Goal: Information Seeking & Learning: Learn about a topic

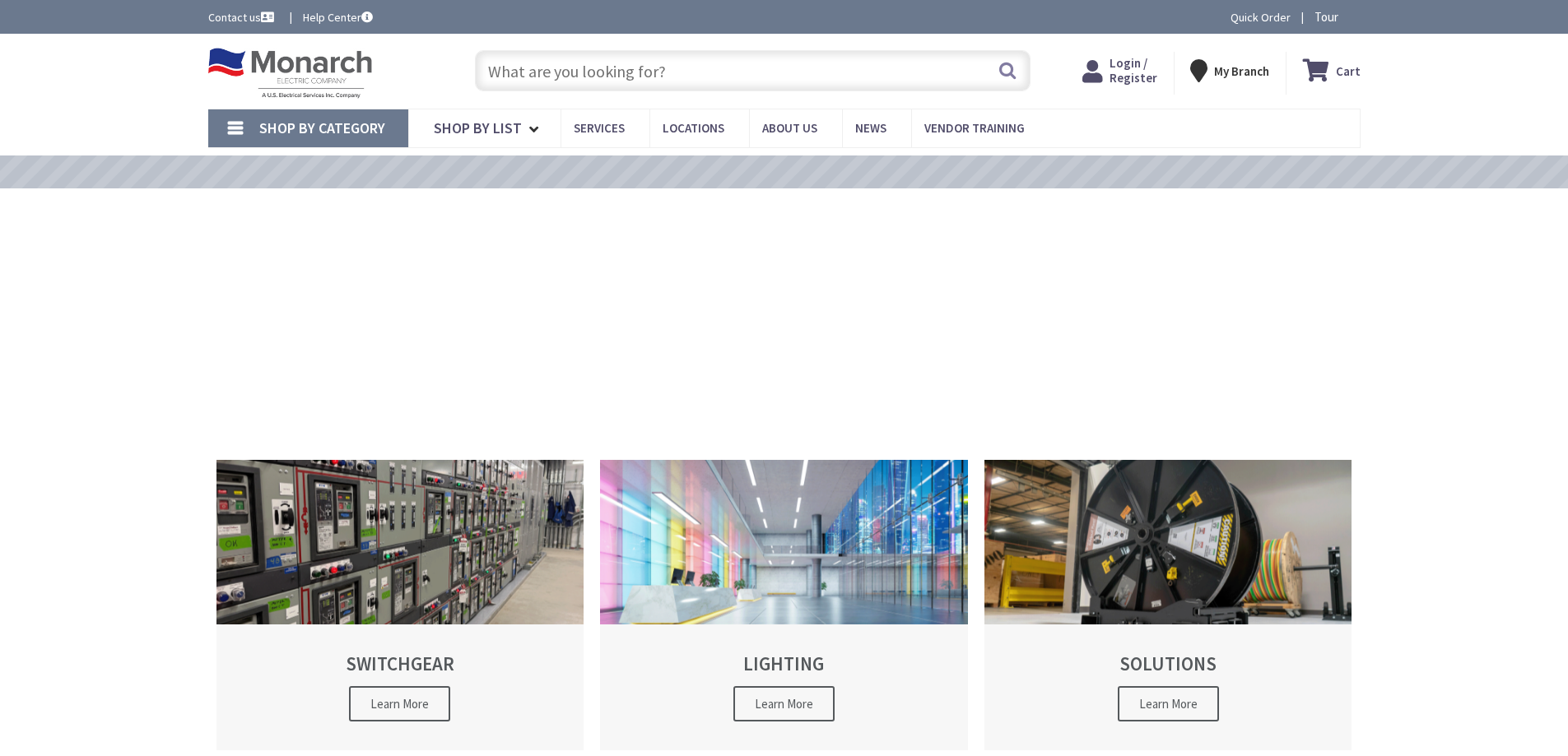
click at [734, 74] on input "text" at bounding box center [752, 70] width 555 height 41
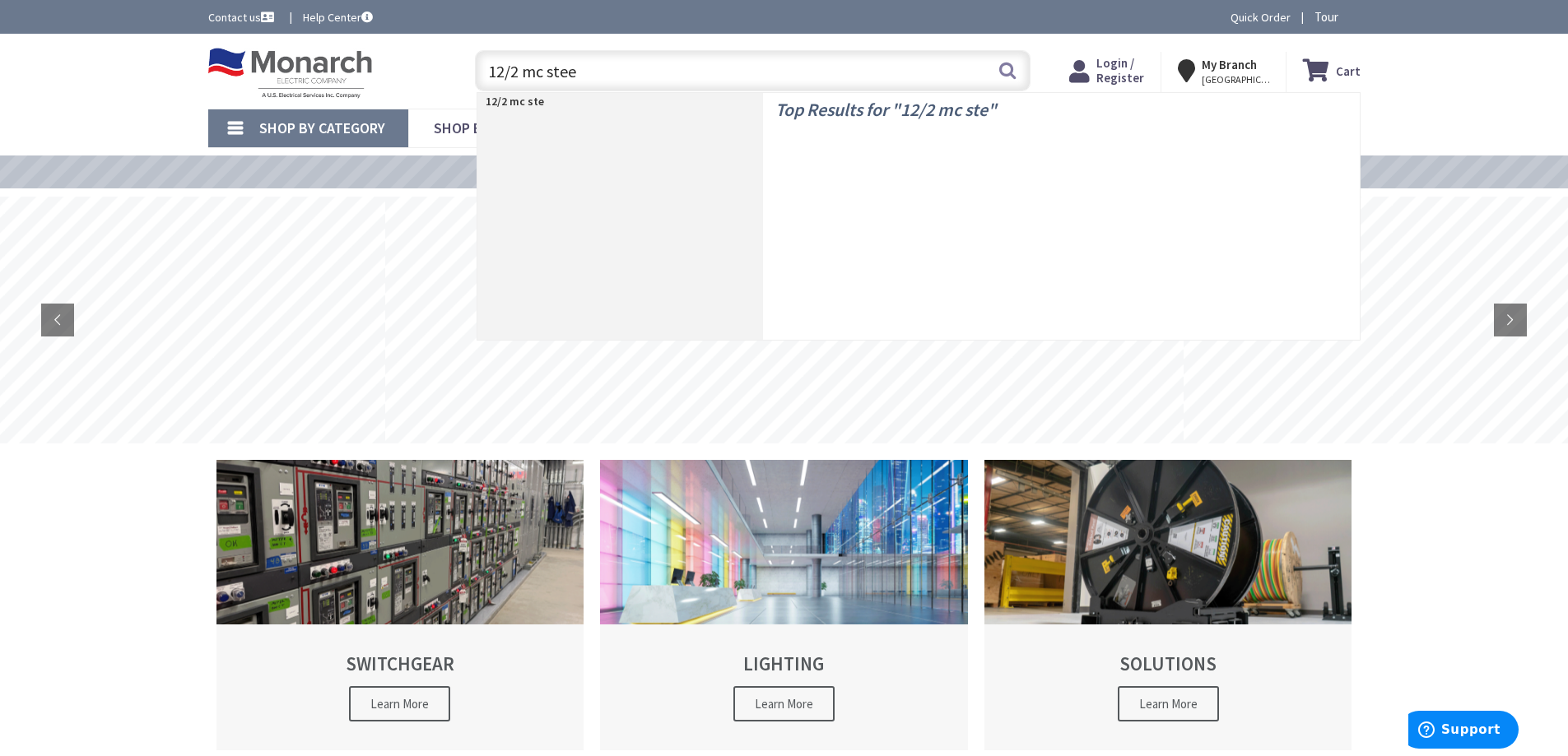
type input "12/2 mc steel"
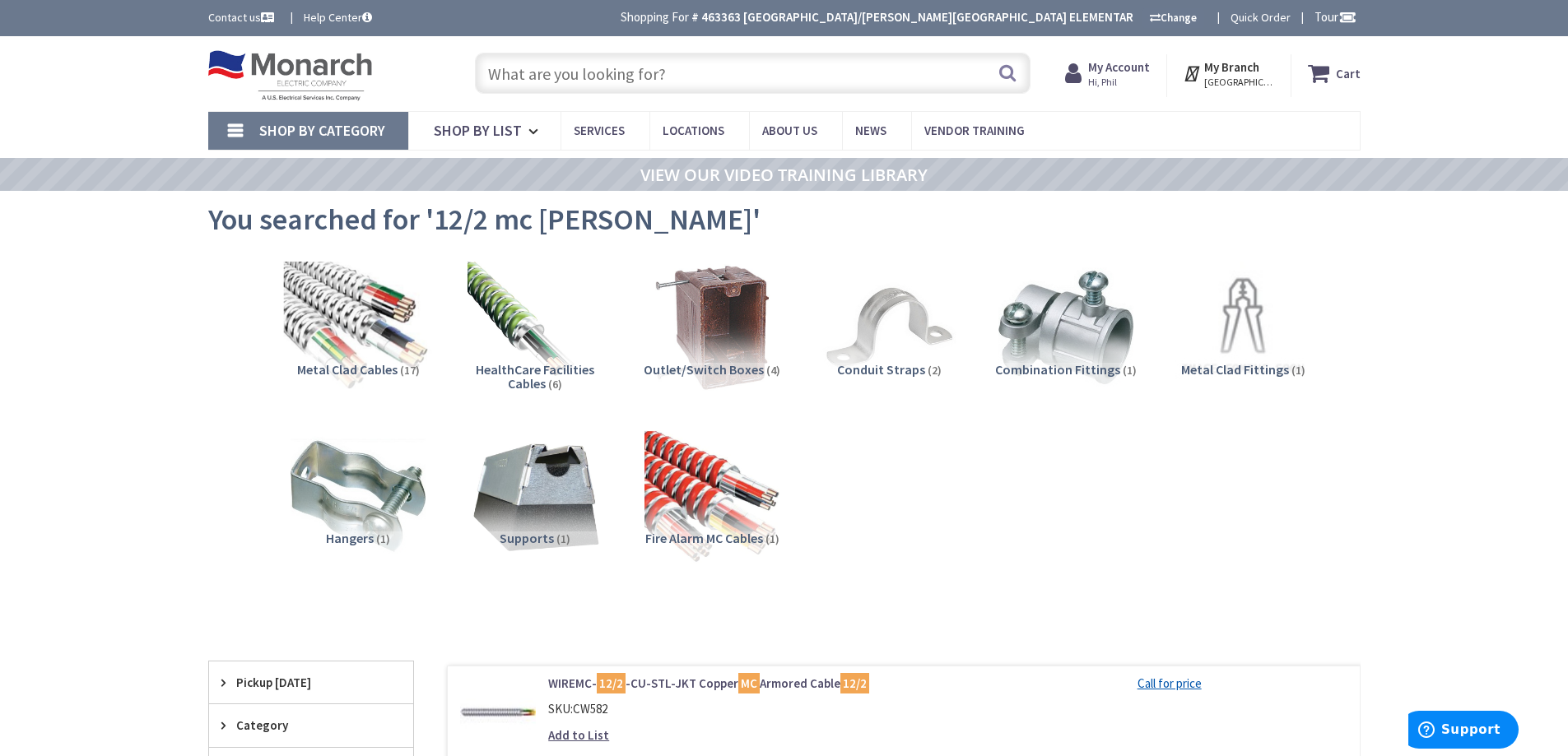
click at [354, 345] on img at bounding box center [358, 328] width 149 height 149
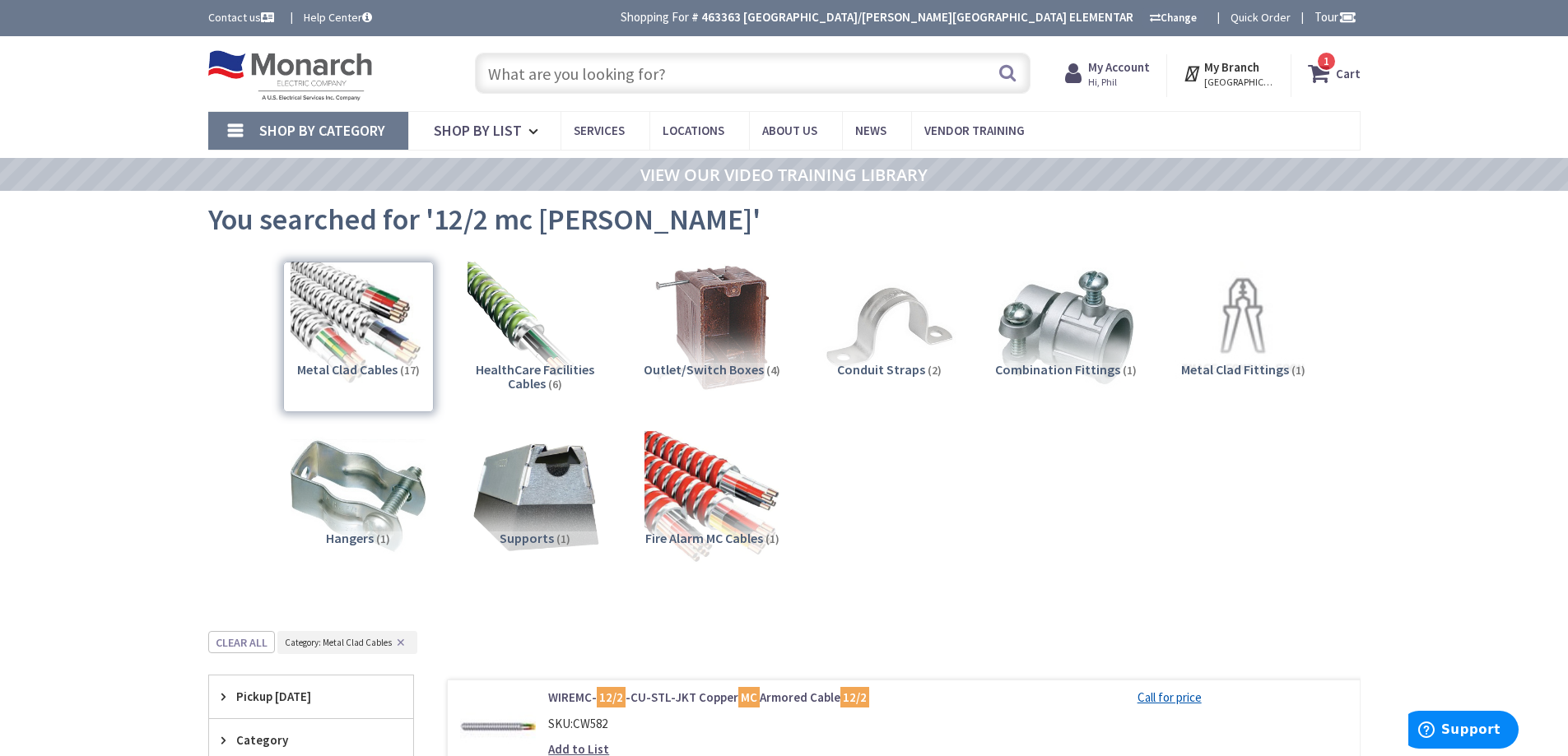
click at [599, 81] on input "text" at bounding box center [752, 73] width 555 height 41
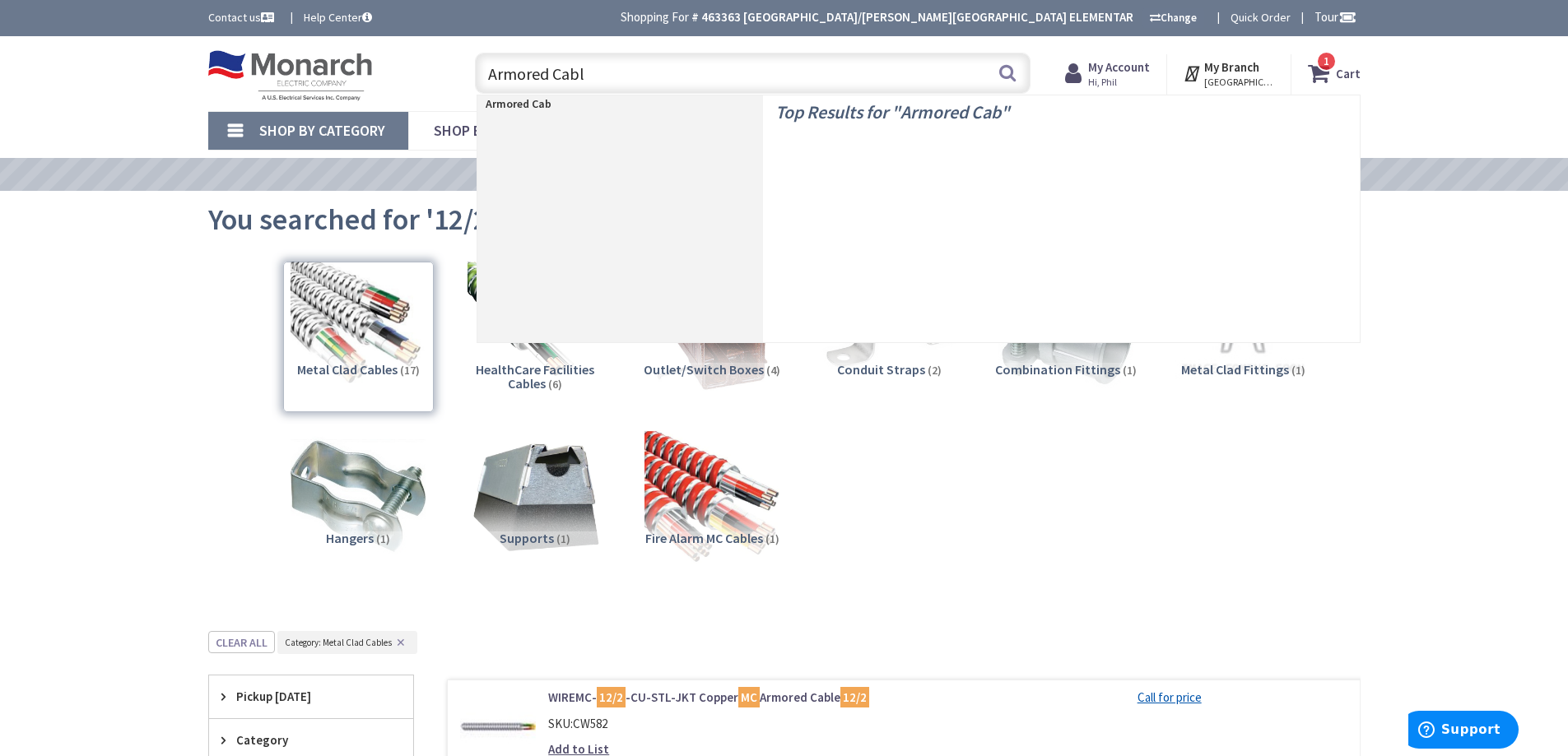
type input "Armored Cable"
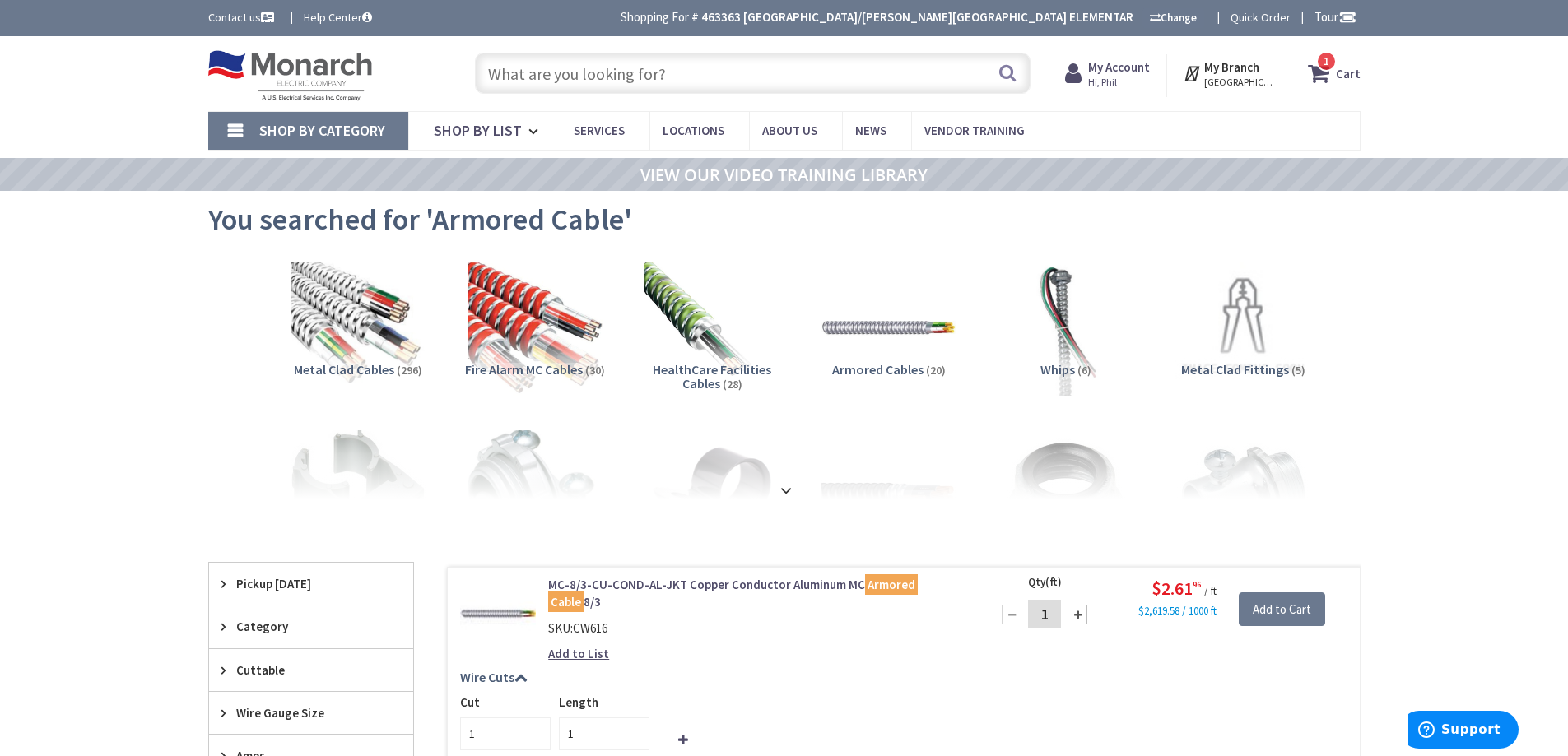
click at [574, 88] on input "text" at bounding box center [752, 73] width 555 height 41
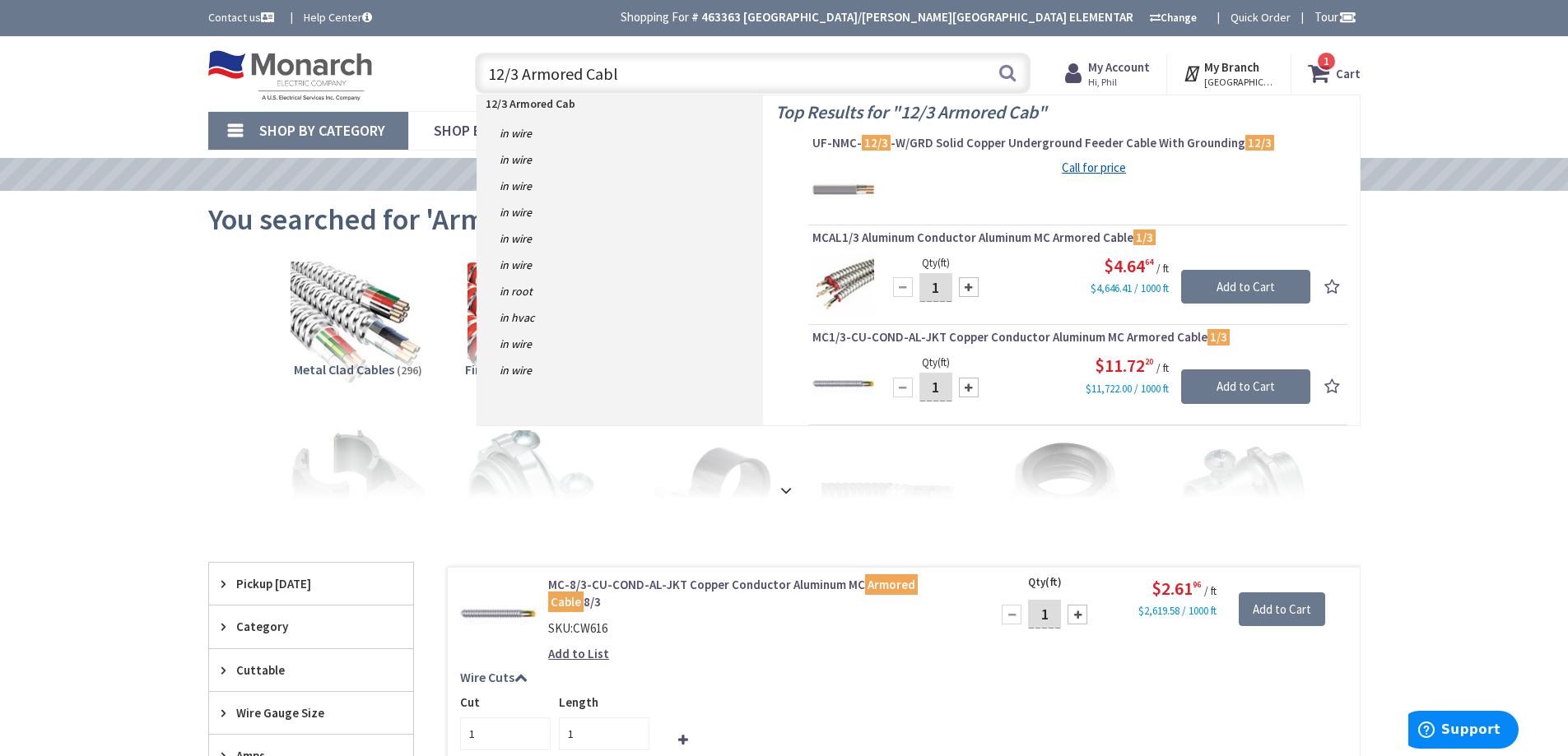
type input "12/3 Armored Cable"
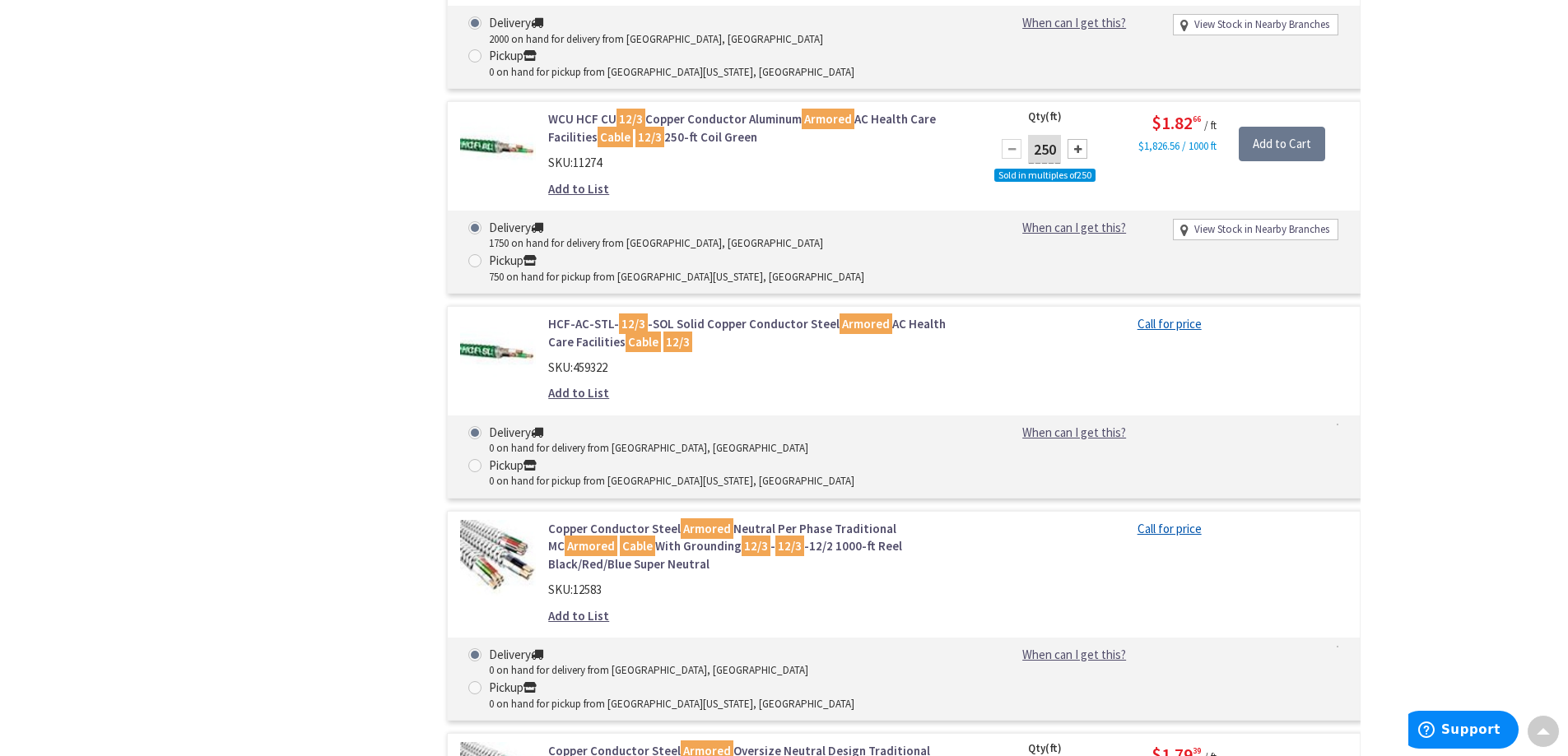
scroll to position [5429, 0]
